Goal: Complete application form

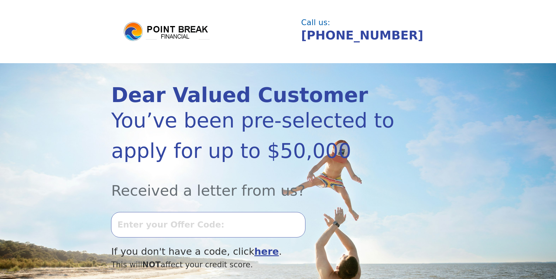
click at [130, 226] on input "text" at bounding box center [208, 224] width 194 height 25
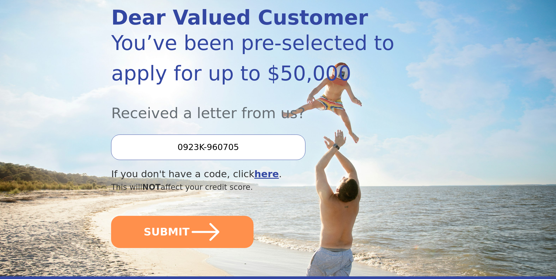
scroll to position [88, 0]
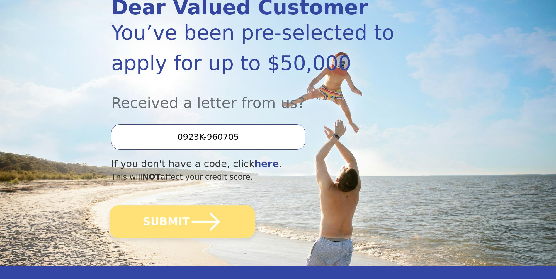
type input "0923K-960705"
click at [165, 219] on button "SUBMIT" at bounding box center [182, 222] width 145 height 33
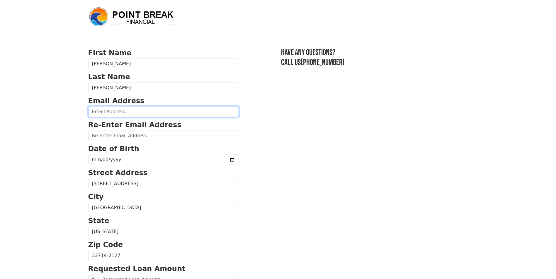
click at [112, 111] on input "email" at bounding box center [163, 111] width 151 height 11
type input "[EMAIL_ADDRESS][DOMAIN_NAME]"
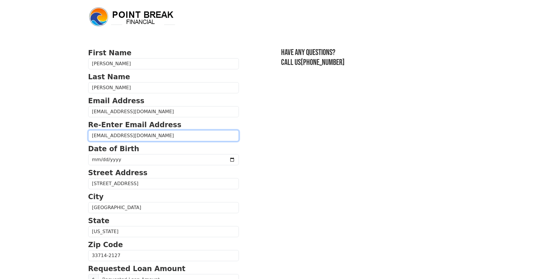
type input "[EMAIL_ADDRESS][DOMAIN_NAME]"
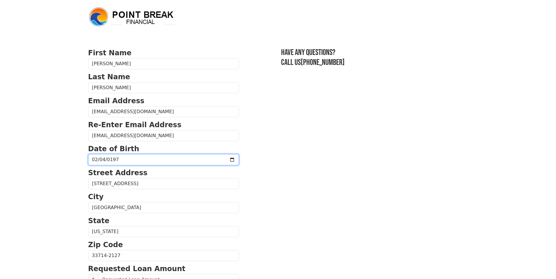
type input "[DATE]"
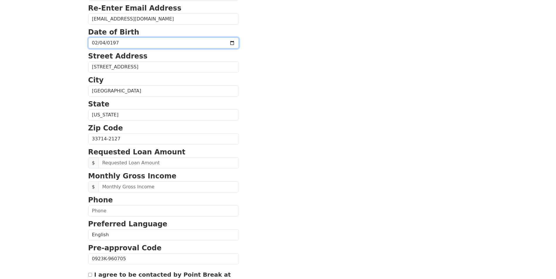
scroll to position [117, 0]
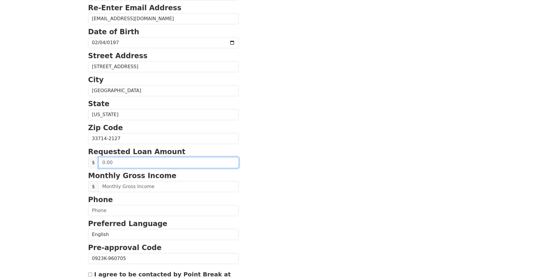
click at [122, 164] on input "text" at bounding box center [168, 162] width 140 height 11
type input "20,000.00"
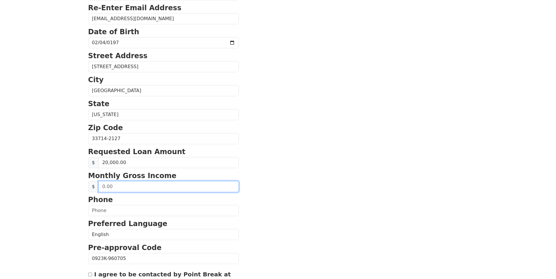
click at [117, 189] on input "text" at bounding box center [168, 186] width 140 height 11
type input "3,481.00"
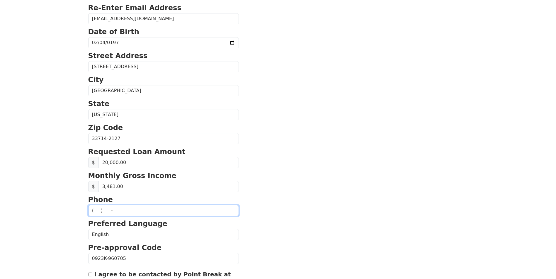
click at [97, 209] on input "text" at bounding box center [163, 210] width 151 height 11
type input "[PHONE_NUMBER]"
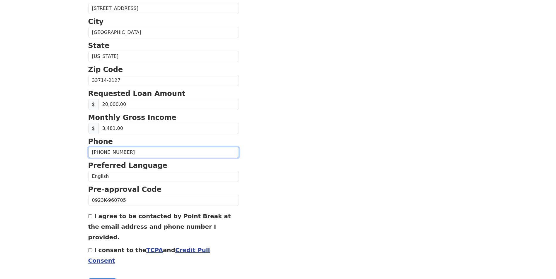
scroll to position [176, 0]
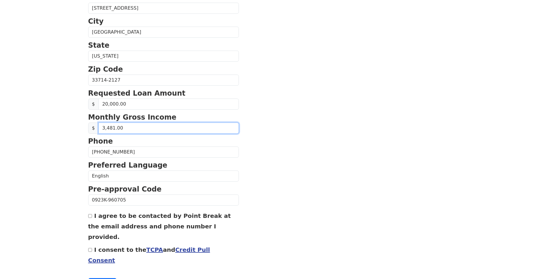
click at [132, 130] on input "3,481.00" at bounding box center [168, 128] width 140 height 11
type input "4,688.00"
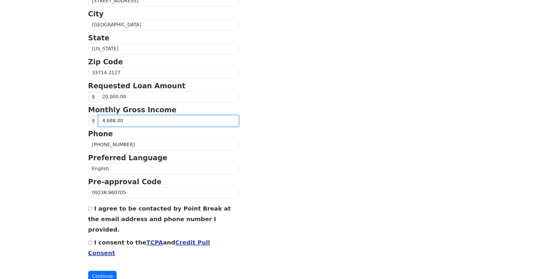
scroll to position [187, 0]
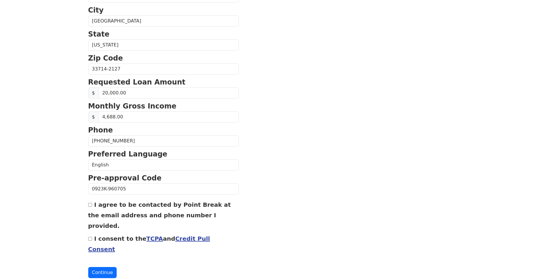
click at [91, 205] on input "I agree to be contacted by Point Break at the email address and phone number I …" at bounding box center [90, 205] width 4 height 4
checkbox input "true"
click at [90, 237] on input "I consent to the TCPA and Credit Pull Consent" at bounding box center [90, 239] width 4 height 4
checkbox input "true"
click at [100, 267] on button "Continue" at bounding box center [102, 272] width 29 height 11
